Goal: Communication & Community: Ask a question

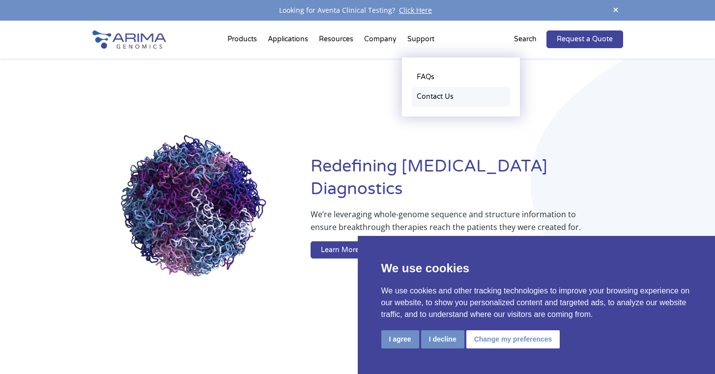
click at [429, 95] on link "Contact Us" at bounding box center [461, 97] width 98 height 20
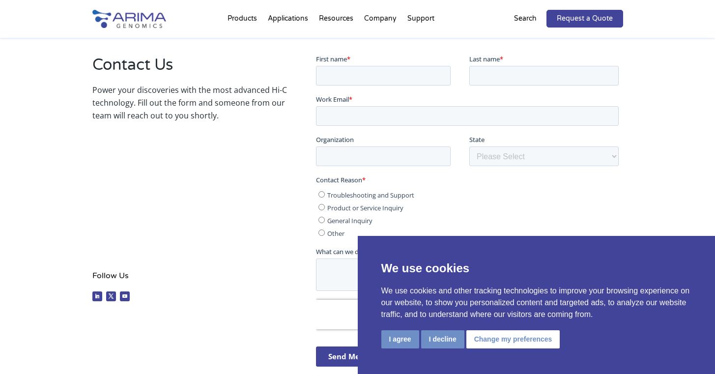
scroll to position [174, 0]
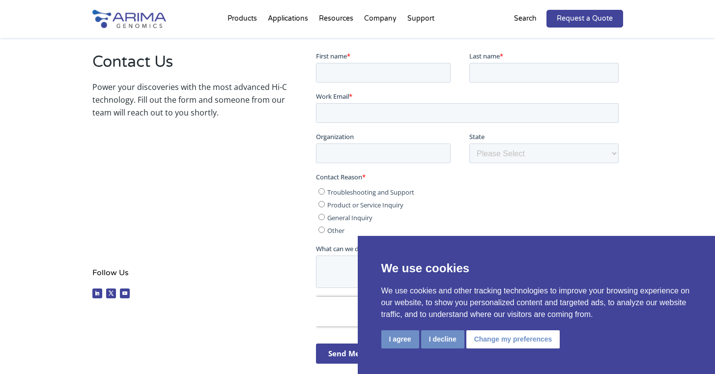
click at [175, 181] on div "Contact Us Power your discoveries with the most advanced Hi-C technology. Fill …" at bounding box center [189, 177] width 195 height 252
click at [409, 337] on button "I agree" at bounding box center [400, 339] width 38 height 18
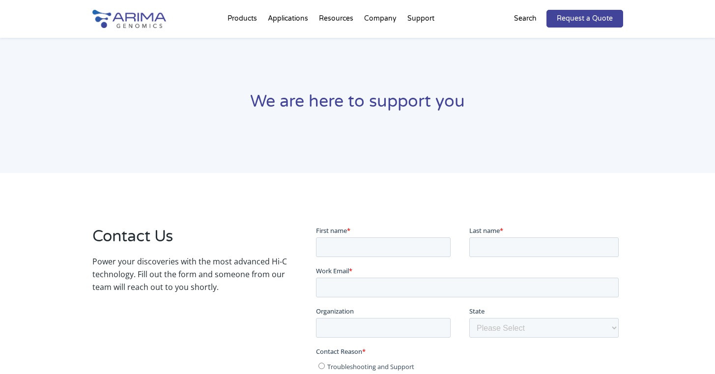
scroll to position [0, 0]
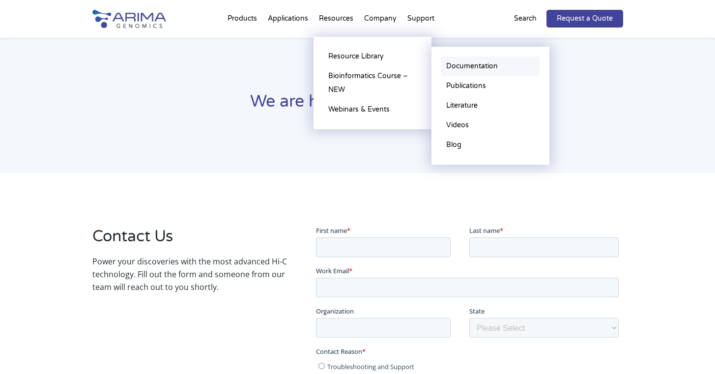
click at [492, 64] on link "Documentation" at bounding box center [490, 66] width 98 height 20
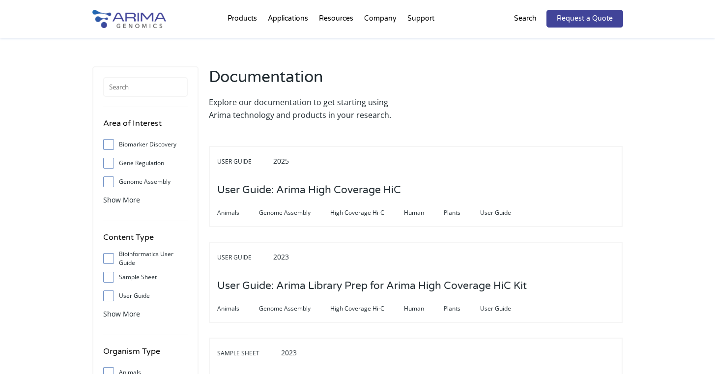
click at [519, 16] on p "Search" at bounding box center [525, 18] width 23 height 13
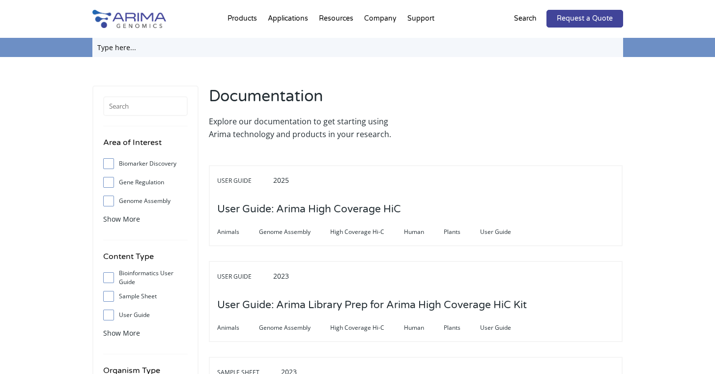
click at [292, 48] on input "text" at bounding box center [357, 47] width 531 height 19
type input "3C kit"
click input "Search" at bounding box center [0, 0] width 0 height 0
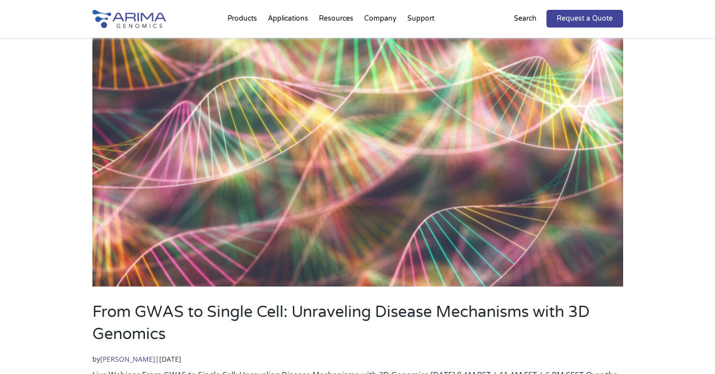
scroll to position [124, 0]
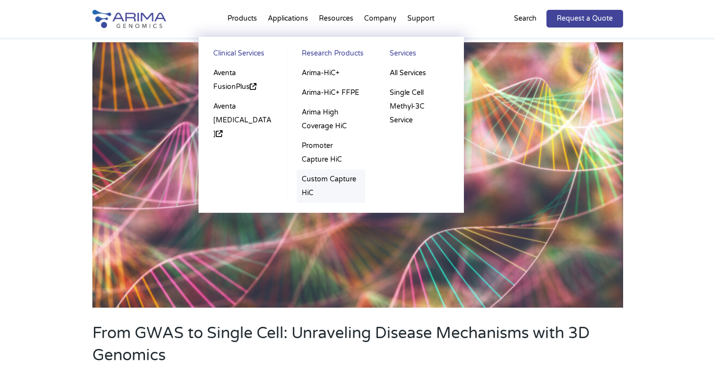
click at [331, 187] on link "Custom Capture HiC" at bounding box center [331, 185] width 68 height 33
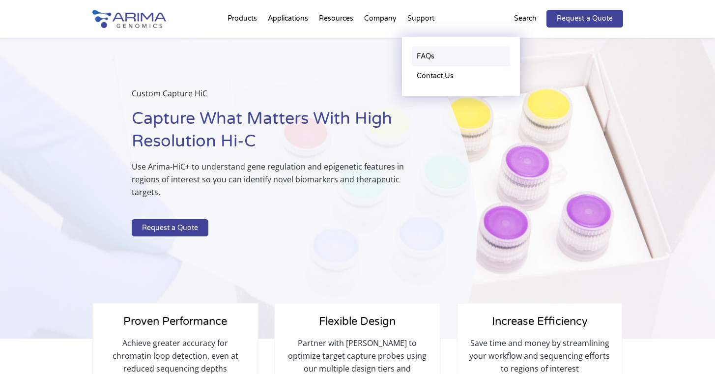
click at [431, 60] on link "FAQs" at bounding box center [461, 57] width 98 height 20
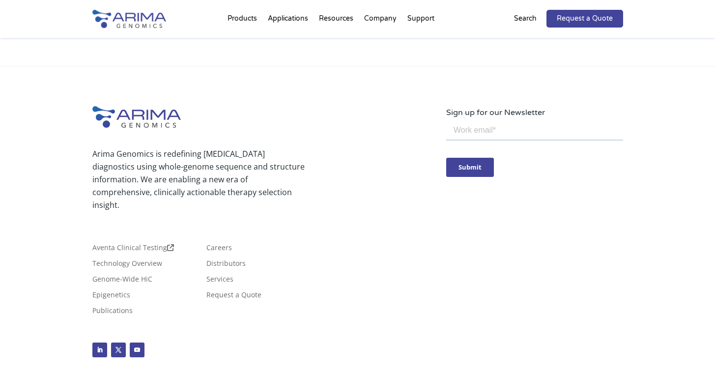
scroll to position [2883, 0]
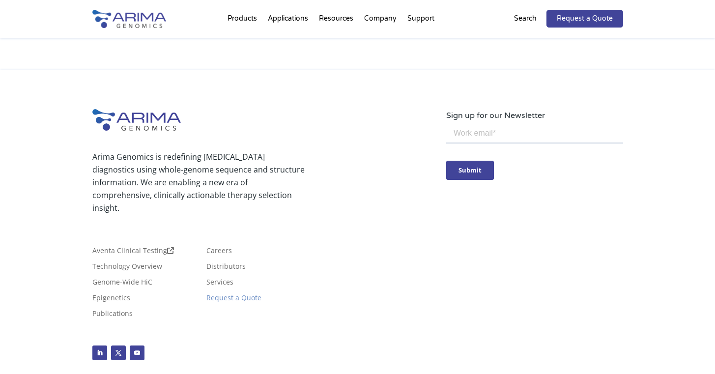
click at [236, 294] on link "Request a Quote" at bounding box center [233, 299] width 55 height 11
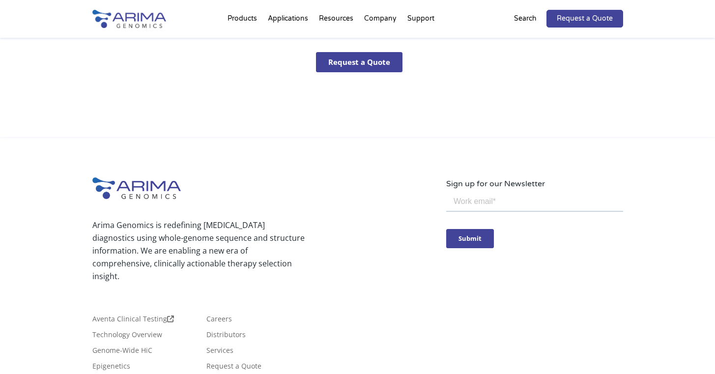
scroll to position [573, 0]
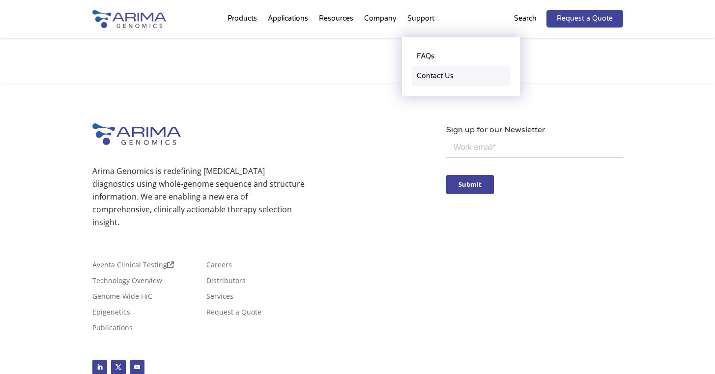
click at [425, 72] on link "Contact Us" at bounding box center [461, 76] width 98 height 20
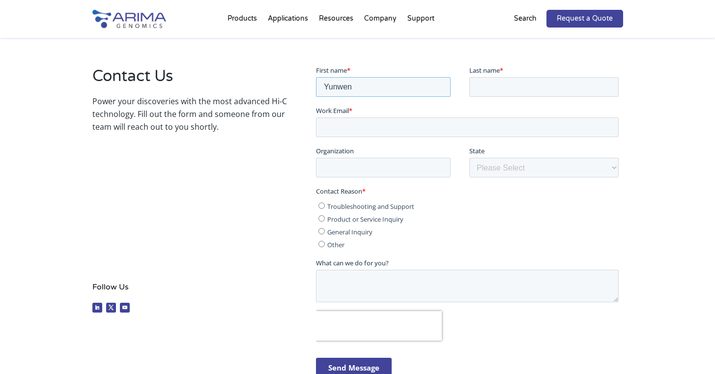
scroll to position [164, 0]
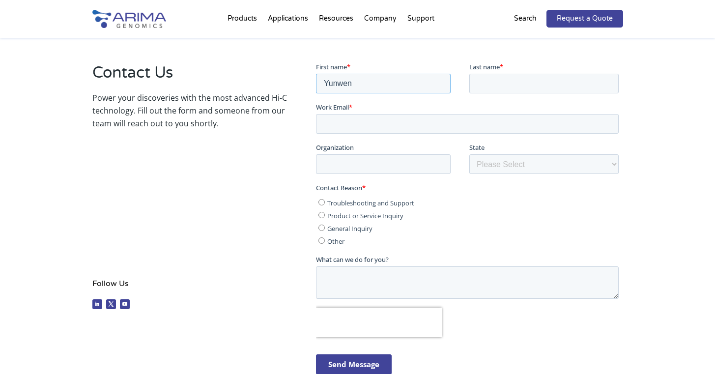
type input "Yunwen"
type input "Wu"
type input "yunwu@salk.edu"
type input "Salk Institute"
click at [443, 191] on label "Contact Reason *" at bounding box center [469, 187] width 307 height 10
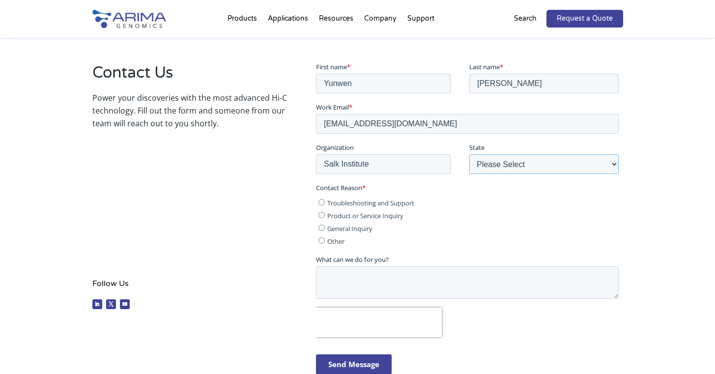
select select "[US_STATE]"
click at [332, 203] on span "Troubleshooting and Support" at bounding box center [370, 202] width 87 height 9
click at [325, 203] on input "Troubleshooting and Support" at bounding box center [321, 201] width 6 height 6
radio input "true"
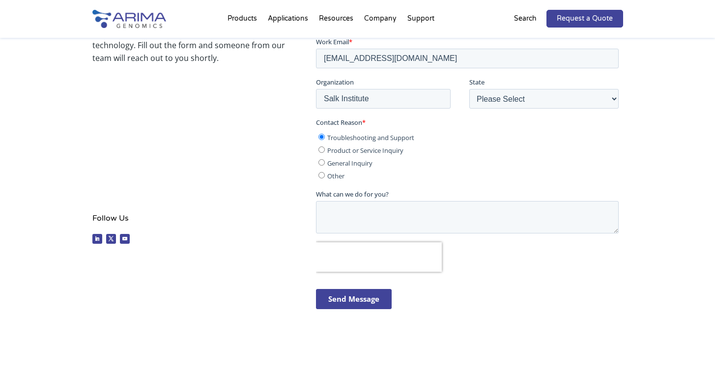
scroll to position [228, 0]
click at [332, 204] on textarea "What can we do for you?" at bounding box center [467, 217] width 303 height 32
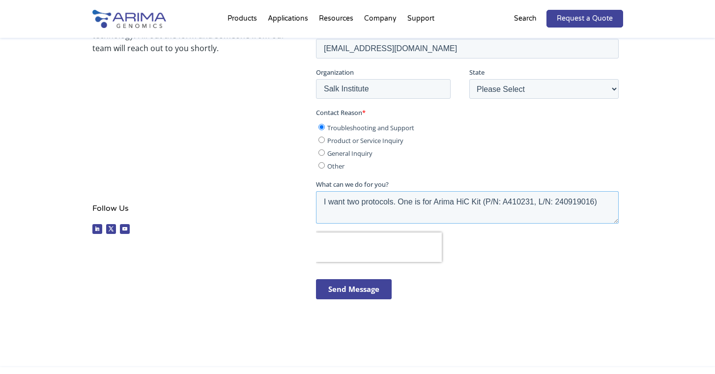
click at [609, 201] on textarea "I want two protocols. One is for Arima HiC Kit (P/N: A410231, L/N: 240919016)" at bounding box center [467, 207] width 303 height 32
click at [436, 211] on textarea "I want two protocols. One is for Arima HiC Kit (P/N: A410231, L/N: 240919016), …" at bounding box center [467, 207] width 303 height 32
click at [471, 213] on textarea "I want two protocols. One is for Arima HiC Kit (P/N: A410231, L/N: 240919016), …" at bounding box center [467, 207] width 303 height 32
click at [600, 207] on textarea "I want two protocols. One is for Arima HiC Kit (P/N: A410231, L/N: 240919016), …" at bounding box center [467, 207] width 303 height 32
click at [423, 199] on textarea "I want two protocols. One is for Arima HiC Kit (P/N: A410231, L/N: 240919016), …" at bounding box center [467, 207] width 303 height 32
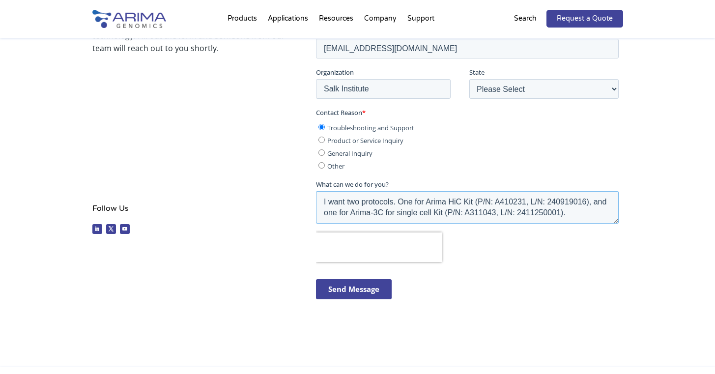
click at [460, 205] on textarea "I want two protocols. One for Arima HiC Kit (P/N: A410231, L/N: 240919016), and…" at bounding box center [467, 207] width 303 height 32
click at [581, 209] on textarea "I want two protocols. One for Arima HiC Kit (P/N: A410231, L/N: 240919016), and…" at bounding box center [467, 207] width 303 height 32
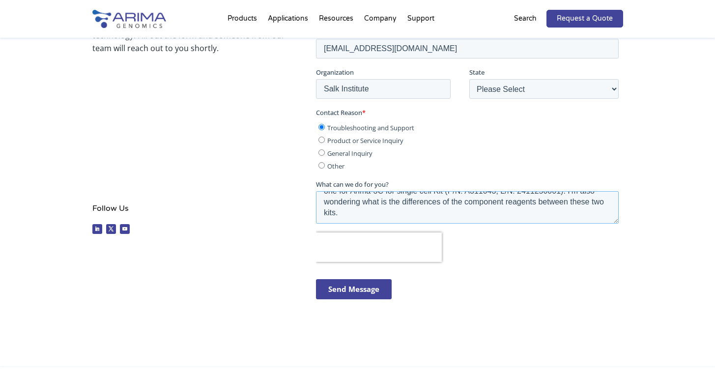
scroll to position [0, 0]
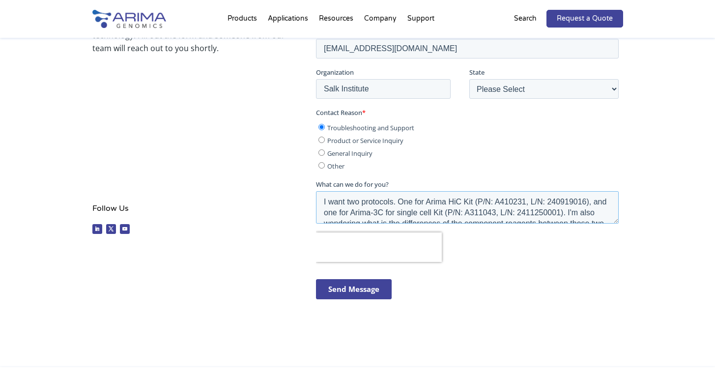
drag, startPoint x: 352, startPoint y: 213, endPoint x: 313, endPoint y: 176, distance: 53.9
click html "First name * Yunwen Last name * Wu Work Email * yunwu@salk.edu Organization Sal…"
click at [345, 200] on textarea "I want two protocols. One for Arima HiC Kit (P/N: A410231, L/N: 240919016), and…" at bounding box center [467, 207] width 303 height 32
drag, startPoint x: 397, startPoint y: 198, endPoint x: 298, endPoint y: 198, distance: 99.2
click html "First name * Yunwen Last name * Wu Work Email * yunwu@salk.edu Organization Sal…"
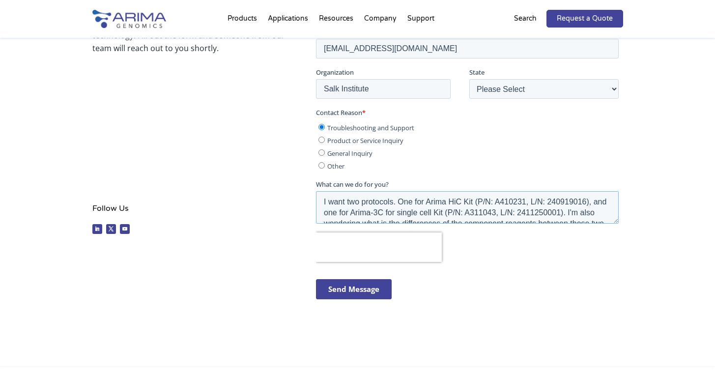
paste textarea "could you send me the protocols for these kits?"
click at [329, 202] on textarea "could you send me the protocols for these kits? One for Arima HiC Kit (P/N: A41…" at bounding box center [467, 207] width 303 height 32
drag, startPoint x: 523, startPoint y: 198, endPoint x: 496, endPoint y: 199, distance: 27.0
click at [496, 199] on textarea "Could you send me the protocols for these kits? One for Arima HiC Kit (P/N: A41…" at bounding box center [467, 207] width 303 height 32
click at [477, 203] on textarea "Could you send me the protocols for these kits? 1. Arima HiC Kit (P/N: A410231,…" at bounding box center [467, 207] width 303 height 32
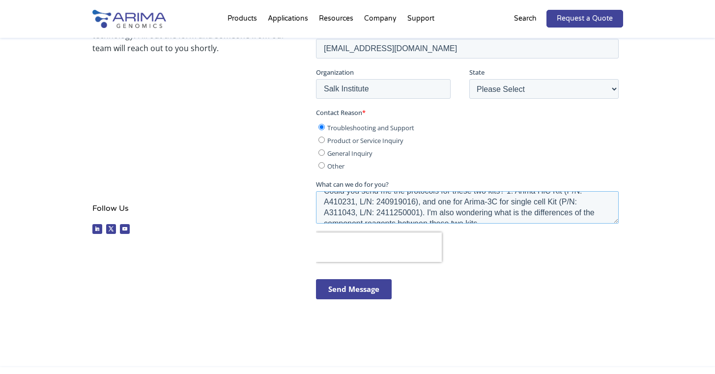
scroll to position [12, 0]
drag, startPoint x: 422, startPoint y: 200, endPoint x: 464, endPoint y: 198, distance: 41.3
click at [464, 198] on textarea "Could you send me the protocols for these two kits? 1. Arima HiC Kit (P/N: A410…" at bounding box center [467, 207] width 303 height 32
drag, startPoint x: 372, startPoint y: 207, endPoint x: 453, endPoint y: 214, distance: 81.8
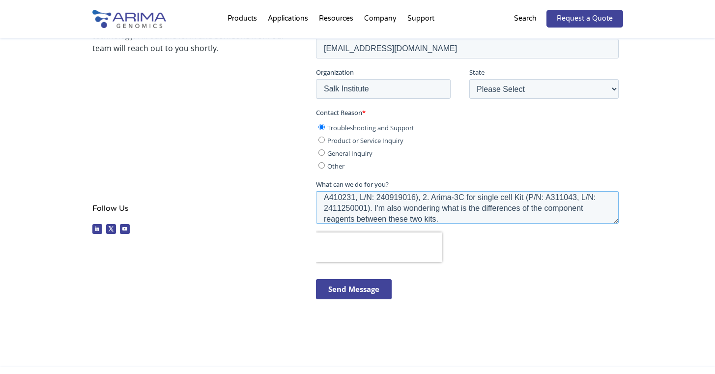
click at [453, 214] on textarea "Could you send me the protocols for these two kits? 1. Arima HiC Kit (P/N: A410…" at bounding box center [467, 207] width 303 height 32
paste textarea "Also, could you give me a quick rundown of how the component reagents differ be…"
click at [372, 206] on textarea "Could you send me the protocols for these two kits? 1. Arima HiC Kit (P/N: A410…" at bounding box center [467, 207] width 303 height 32
click at [450, 219] on textarea "Could you send me the protocols for these two kits? 1. Arima HiC Kit (P/N: A410…" at bounding box center [467, 207] width 303 height 32
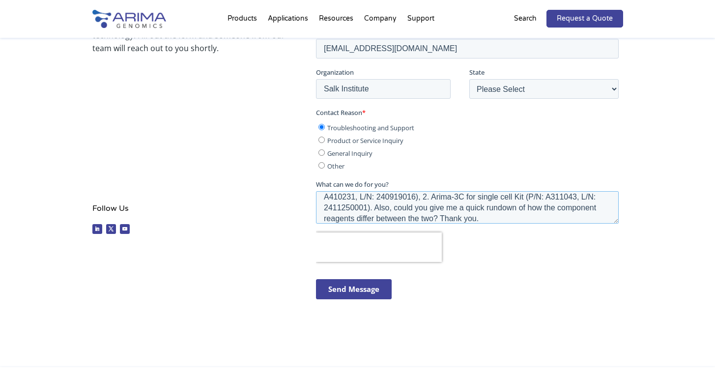
type textarea "Could you send me the protocols for these two kits? 1. Arima HiC Kit (P/N: A410…"
click at [353, 293] on input "Send Message" at bounding box center [354, 289] width 76 height 20
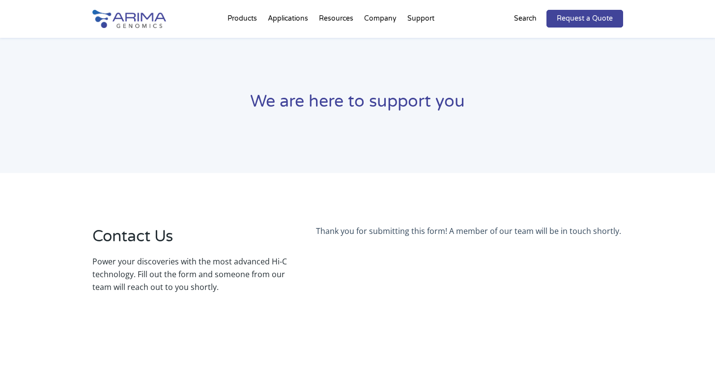
scroll to position [0, 0]
